Goal: Task Accomplishment & Management: Manage account settings

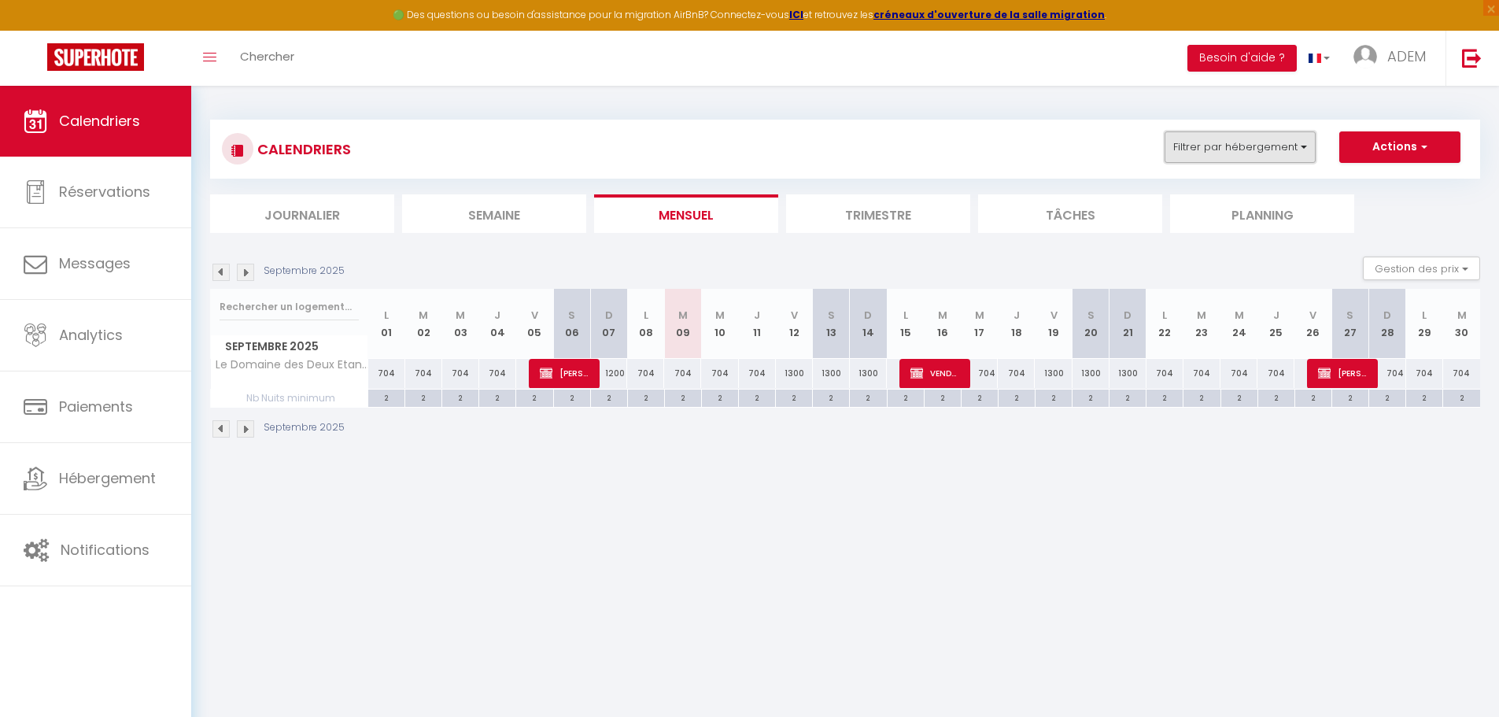
click at [1214, 143] on button "Filtrer par hébergement" at bounding box center [1240, 146] width 151 height 31
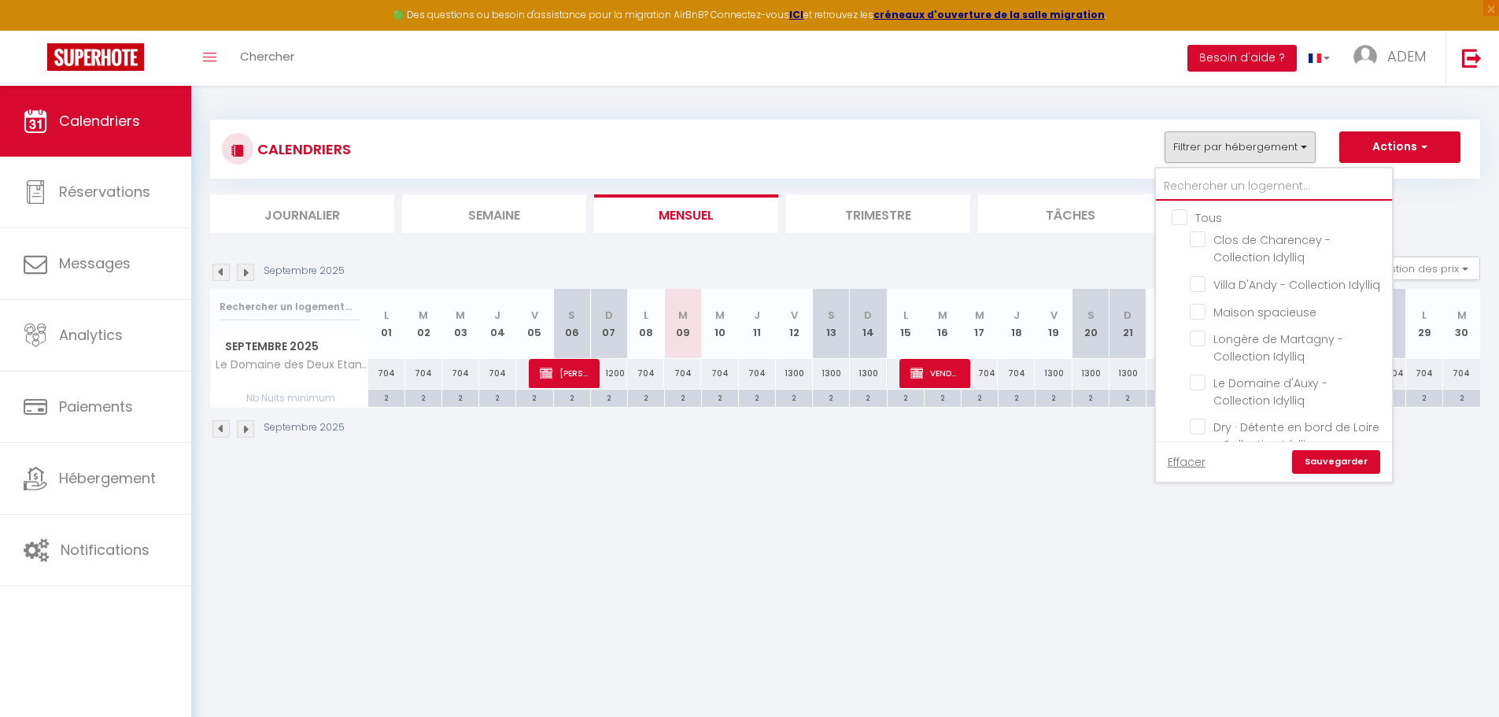
click at [1201, 183] on input "text" at bounding box center [1274, 186] width 236 height 28
type input "b"
checkbox input "false"
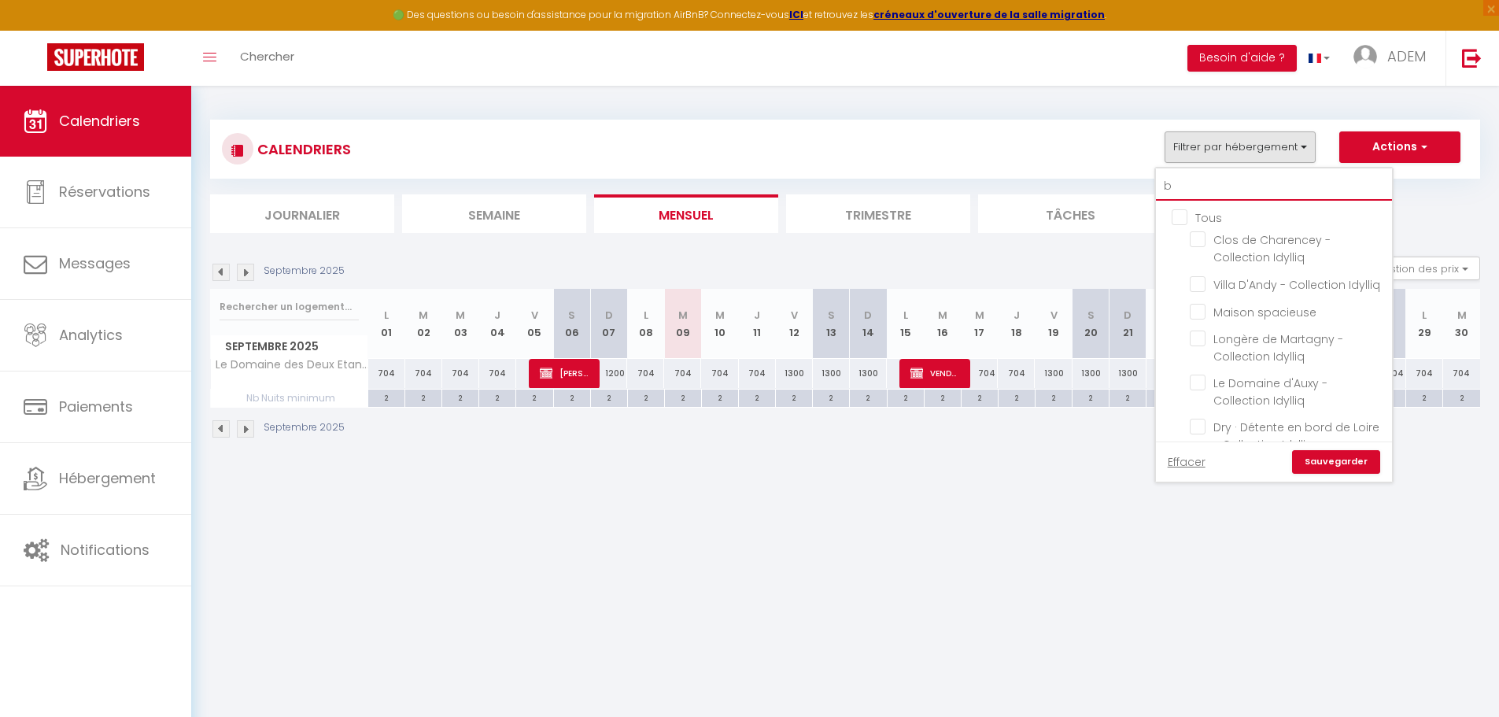
checkbox input "false"
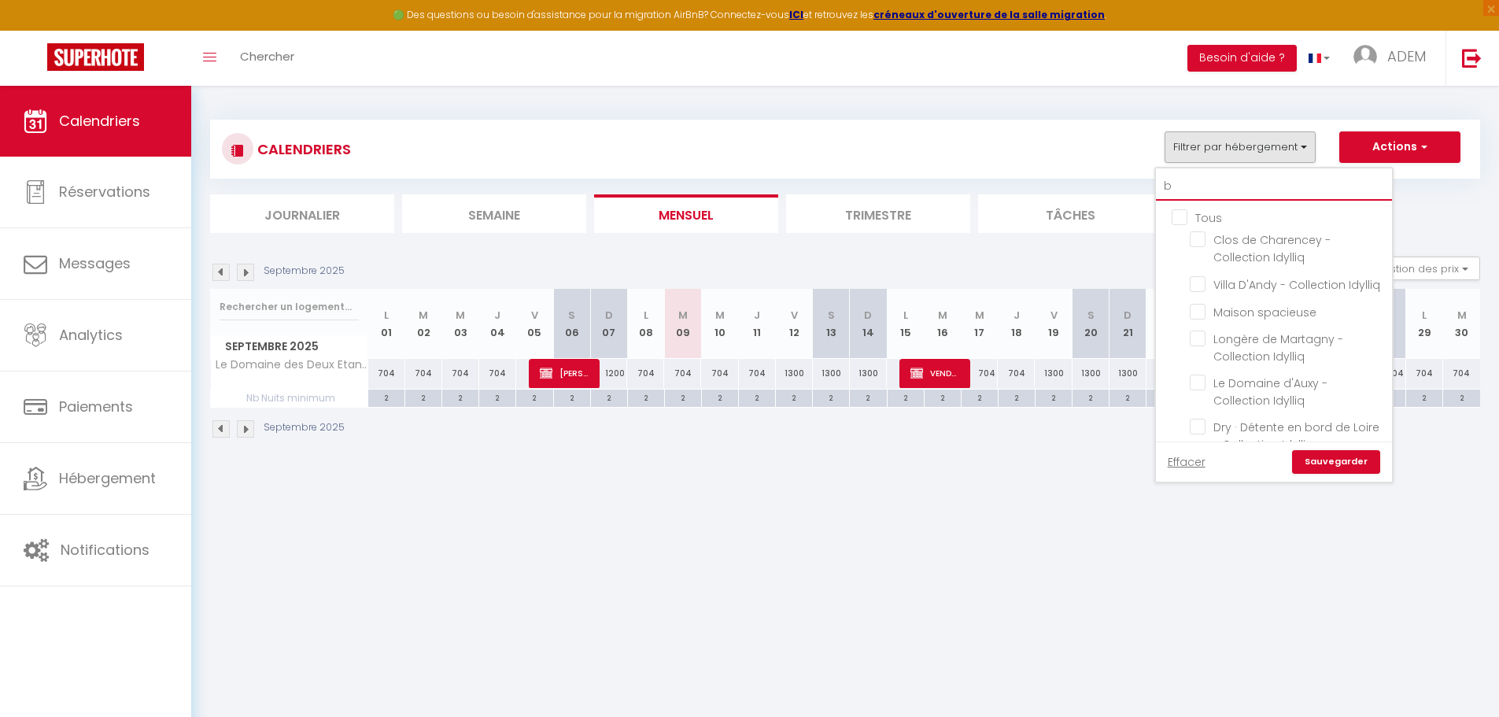
checkbox input "false"
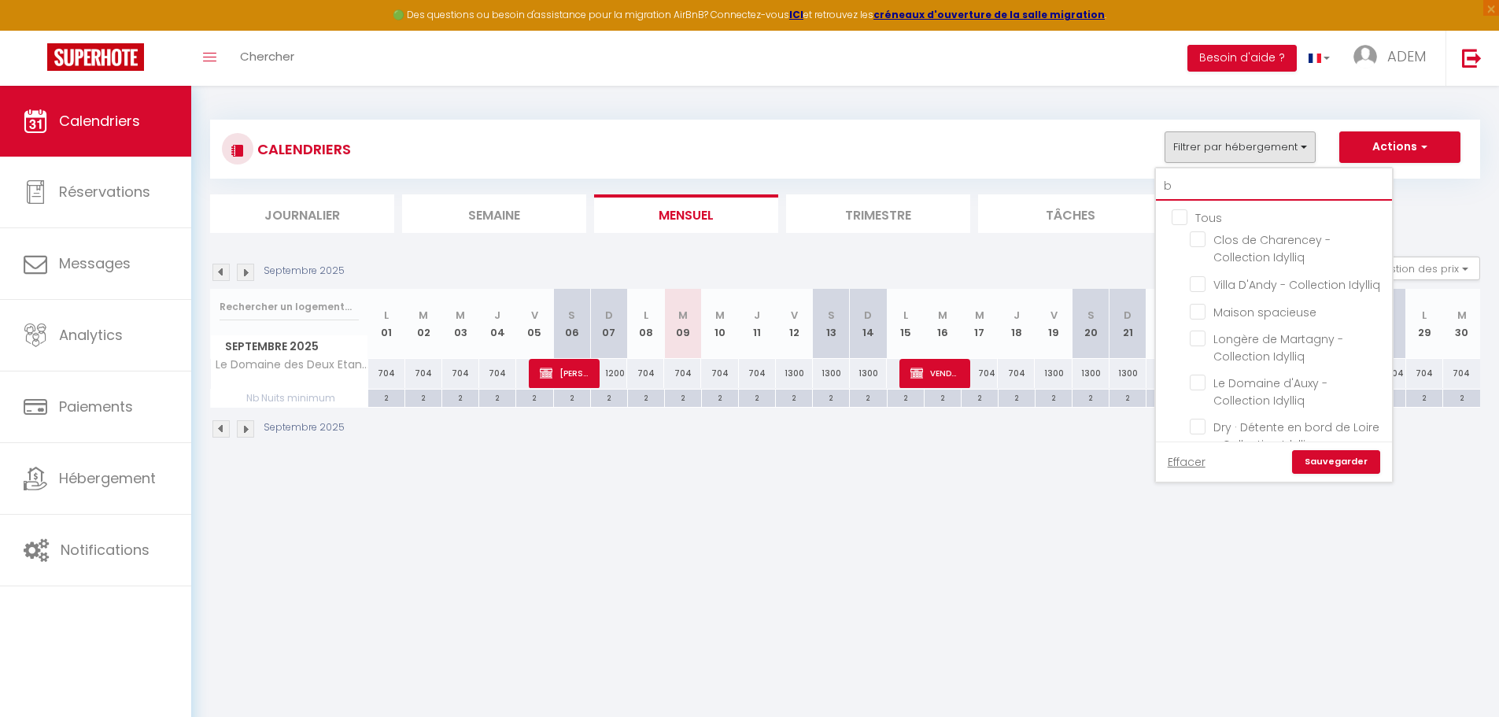
checkbox input "false"
type input "ba"
checkbox input "false"
type input "baz"
checkbox input "false"
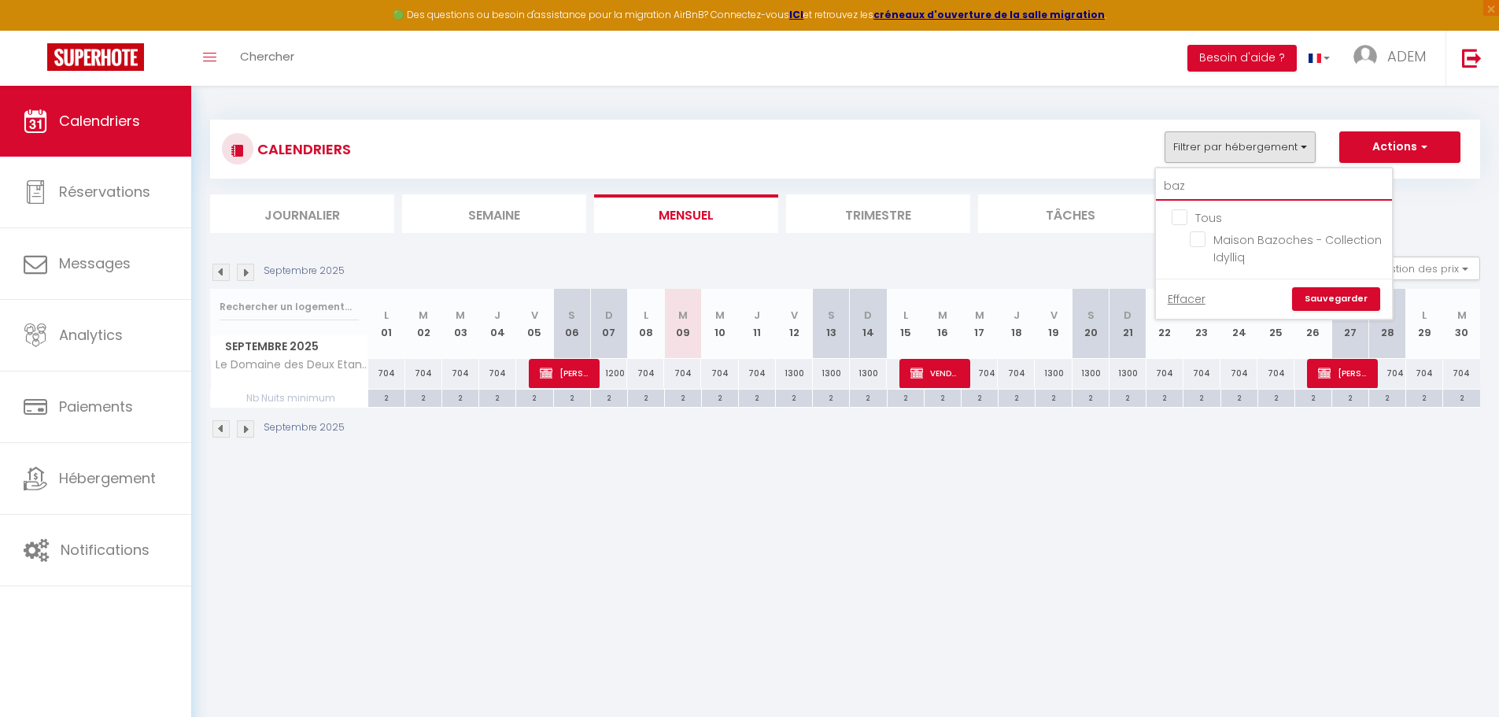
type input "baz"
click at [1183, 216] on input "Tous" at bounding box center [1290, 217] width 236 height 16
checkbox input "true"
click at [1183, 216] on input "Tous" at bounding box center [1290, 217] width 236 height 16
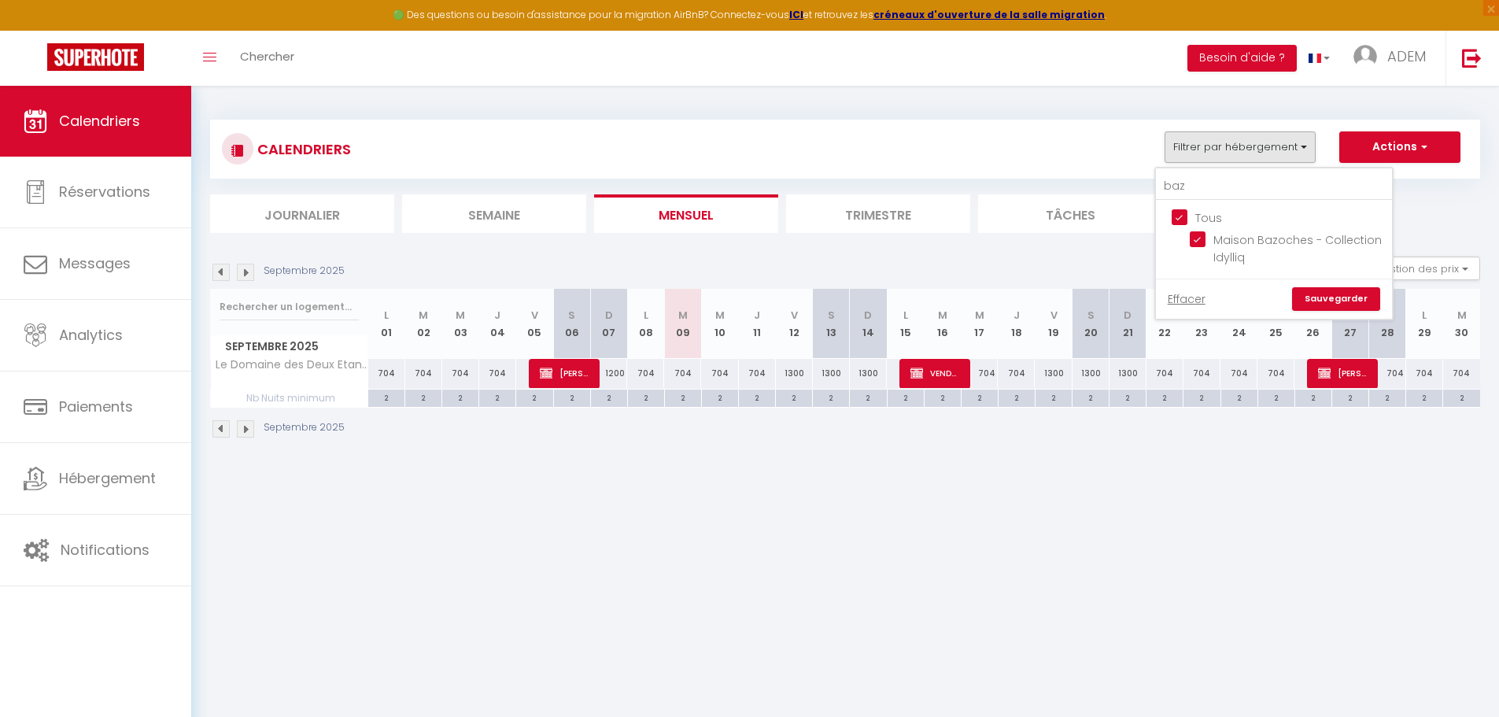
checkbox input "false"
click at [1205, 239] on input "Maison Bazoches - Collection Idylliq" at bounding box center [1288, 239] width 197 height 16
checkbox input "true"
click at [1332, 292] on link "Sauvegarder" at bounding box center [1336, 299] width 88 height 24
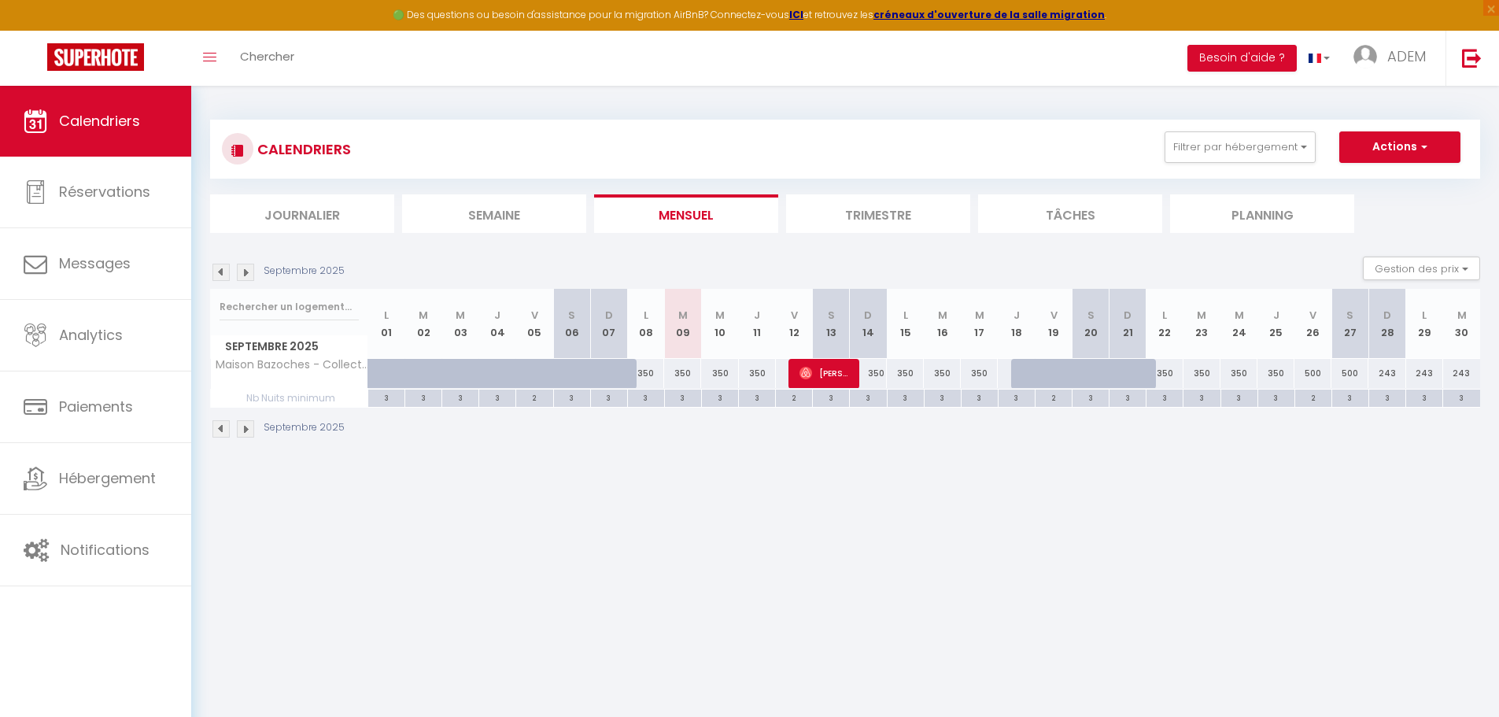
click at [600, 374] on div at bounding box center [608, 374] width 37 height 30
type input "350"
type input "Dim 07 Septembre 2025"
type input "Lun 08 Septembre 2025"
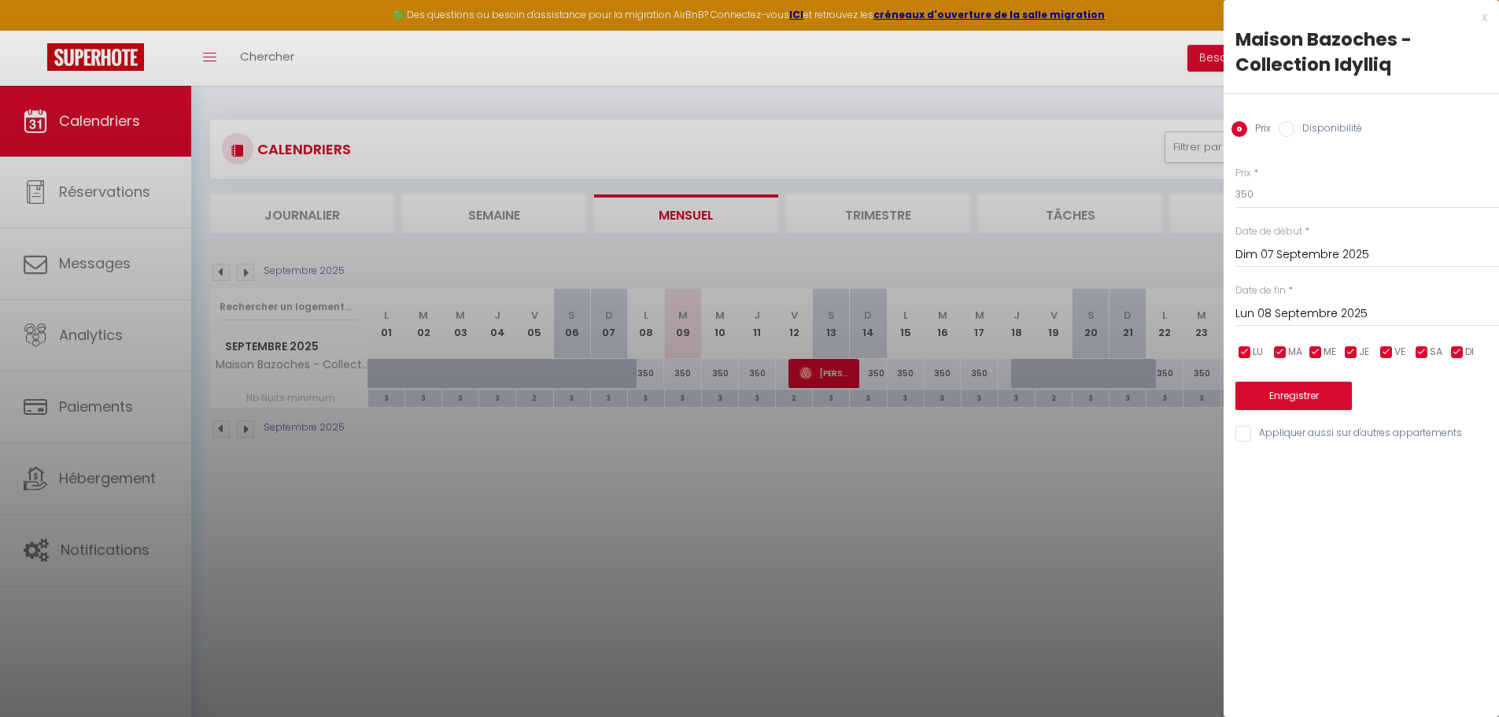
click at [608, 516] on div at bounding box center [749, 358] width 1499 height 717
